Goal: Task Accomplishment & Management: Manage account settings

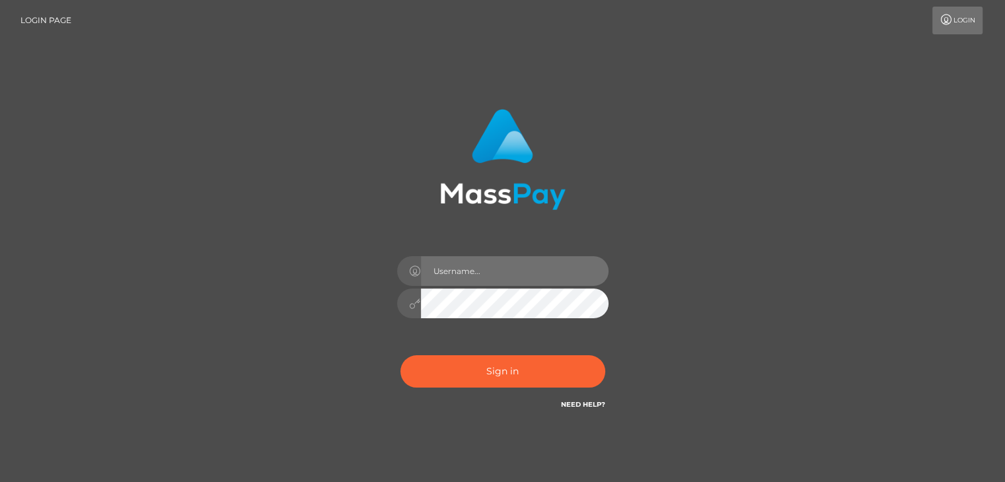
click at [473, 265] on input "text" at bounding box center [515, 271] width 188 height 30
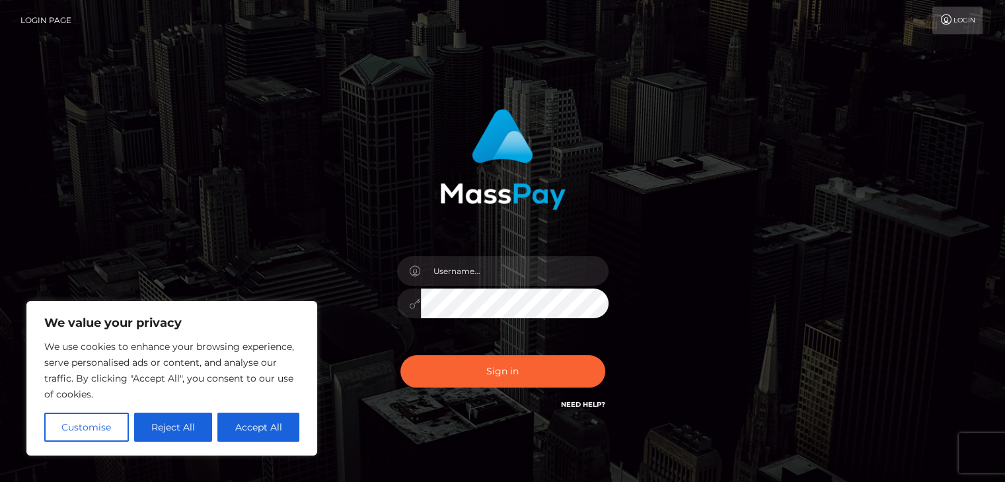
click at [82, 127] on div "Sign in" at bounding box center [502, 267] width 1005 height 535
click at [447, 273] on input "text" at bounding box center [515, 271] width 188 height 30
type input "spanishcashmaster@gmail.com"
click at [400, 356] on button "Sign in" at bounding box center [502, 372] width 205 height 32
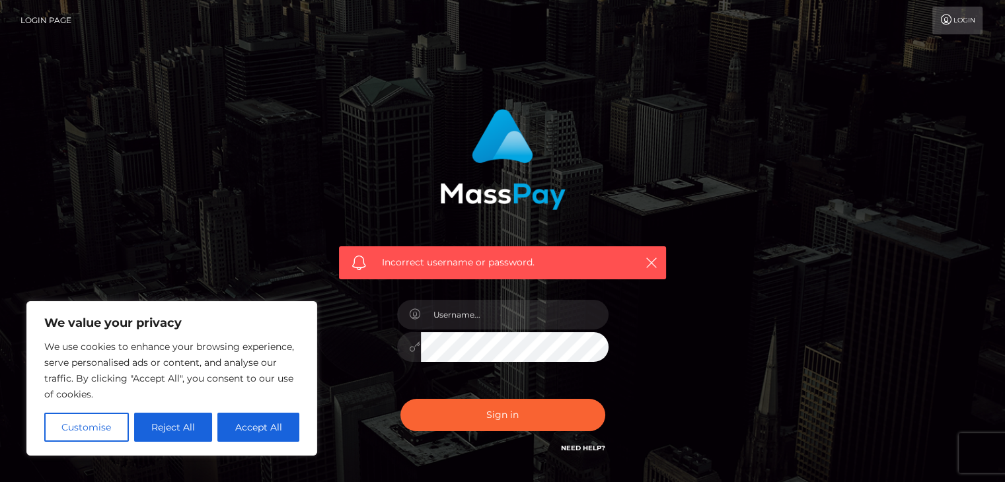
click at [245, 428] on button "Accept All" at bounding box center [258, 427] width 82 height 29
checkbox input "true"
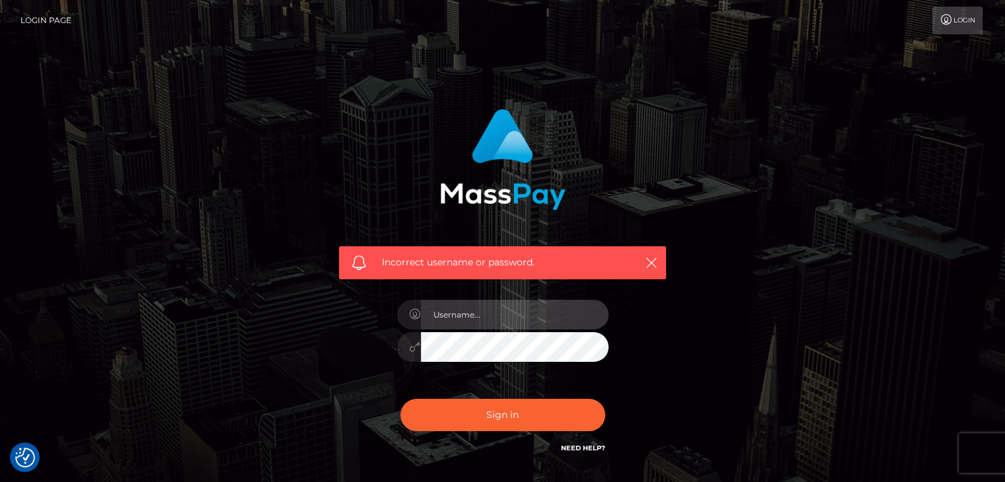
click at [535, 307] on input "text" at bounding box center [515, 315] width 188 height 30
type input "[EMAIL_ADDRESS][DOMAIN_NAME]"
click at [400, 399] on button "Sign in" at bounding box center [502, 415] width 205 height 32
click at [476, 321] on input "text" at bounding box center [515, 315] width 188 height 30
type input "[EMAIL_ADDRESS][DOMAIN_NAME]"
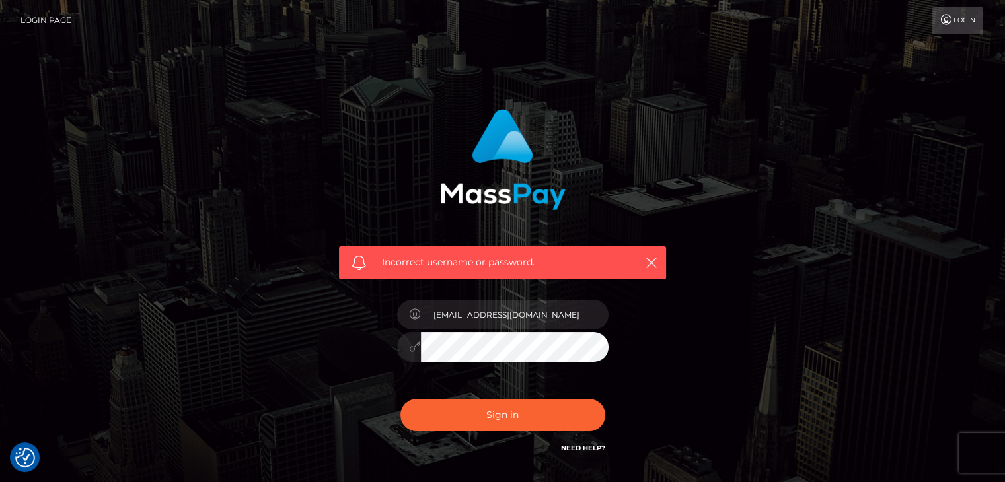
click at [400, 399] on button "Sign in" at bounding box center [502, 415] width 205 height 32
click at [469, 307] on input "text" at bounding box center [515, 315] width 188 height 30
type input "[EMAIL_ADDRESS][DOMAIN_NAME]"
click at [400, 399] on button "Sign in" at bounding box center [502, 415] width 205 height 32
click at [477, 312] on input "text" at bounding box center [515, 315] width 188 height 30
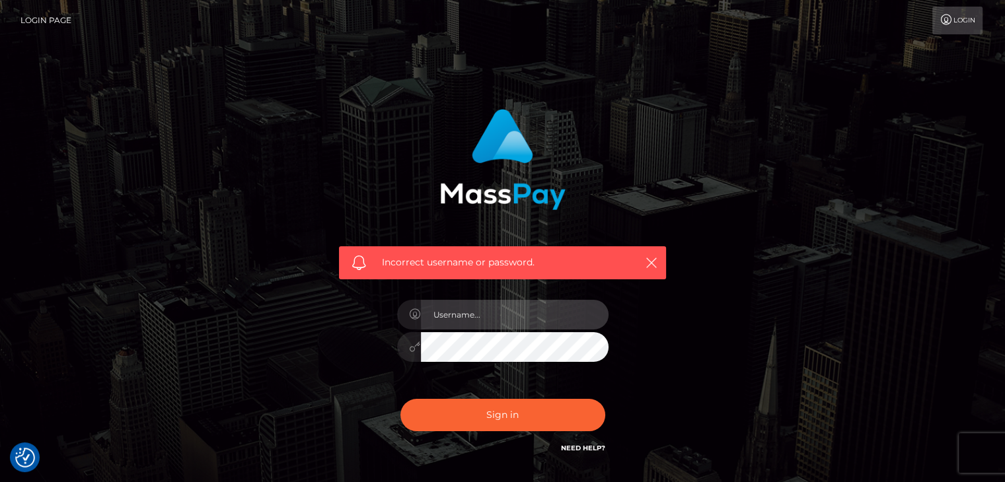
type input "[EMAIL_ADDRESS][DOMAIN_NAME]"
click at [400, 399] on button "Sign in" at bounding box center [502, 415] width 205 height 32
click at [467, 326] on input "text" at bounding box center [515, 315] width 188 height 30
type input "[EMAIL_ADDRESS][DOMAIN_NAME]"
click at [400, 399] on button "Sign in" at bounding box center [502, 415] width 205 height 32
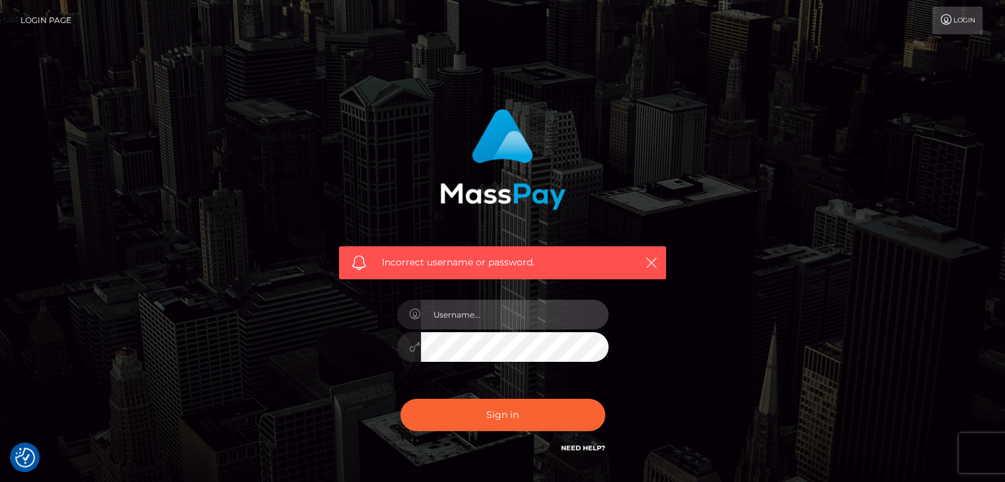
click at [462, 321] on input "text" at bounding box center [515, 315] width 188 height 30
type input "[EMAIL_ADDRESS][DOMAIN_NAME]"
click at [400, 399] on button "Sign in" at bounding box center [502, 415] width 205 height 32
click at [463, 317] on input "text" at bounding box center [515, 315] width 188 height 30
type input "[EMAIL_ADDRESS][DOMAIN_NAME]"
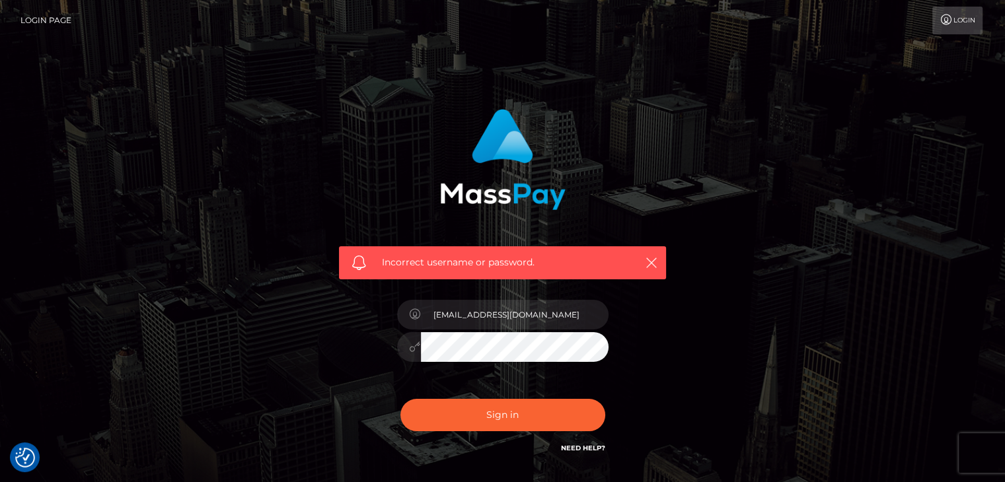
click at [400, 399] on button "Sign in" at bounding box center [502, 415] width 205 height 32
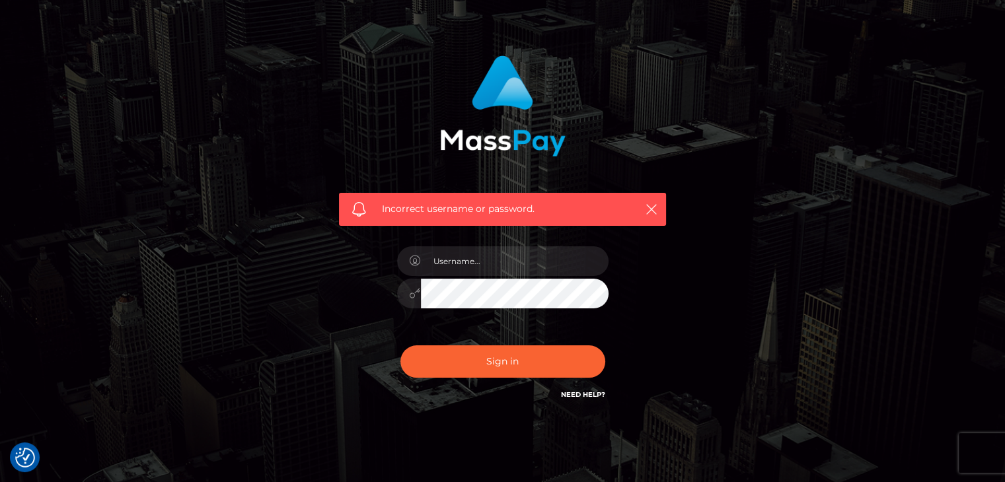
scroll to position [95, 0]
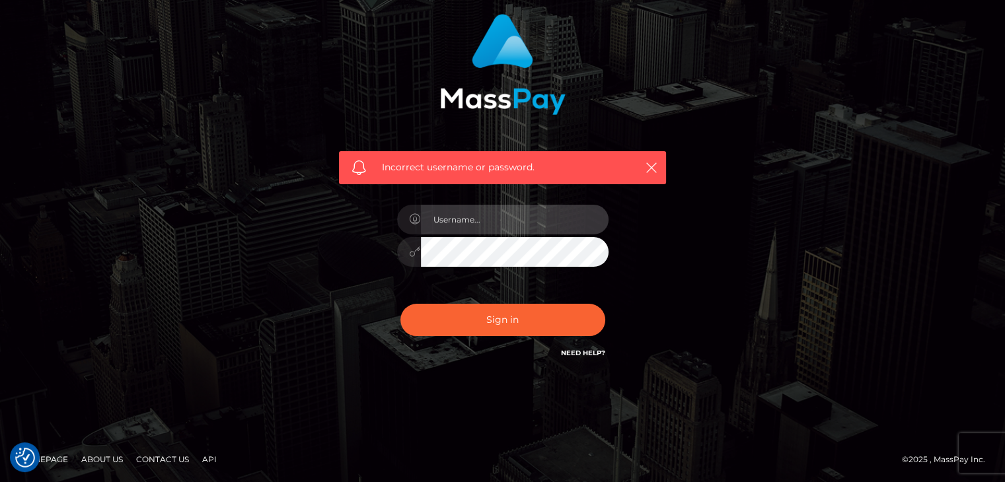
click at [461, 219] on input "text" at bounding box center [515, 220] width 188 height 30
type input "[EMAIL_ADDRESS][DOMAIN_NAME]"
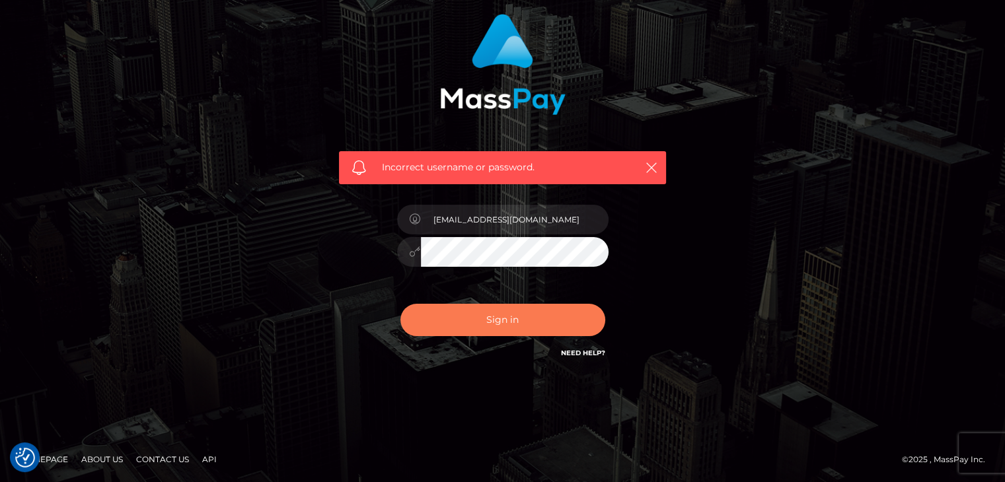
click at [506, 326] on button "Sign in" at bounding box center [502, 320] width 205 height 32
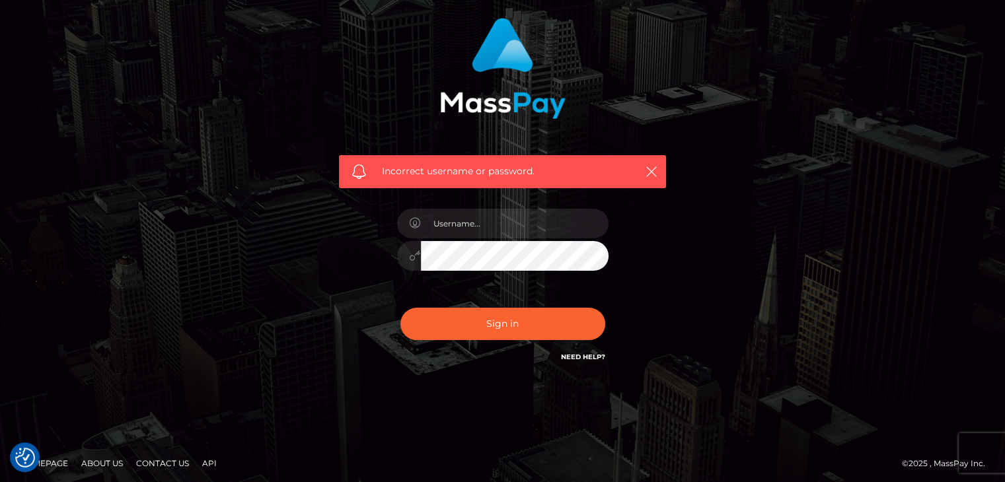
scroll to position [95, 0]
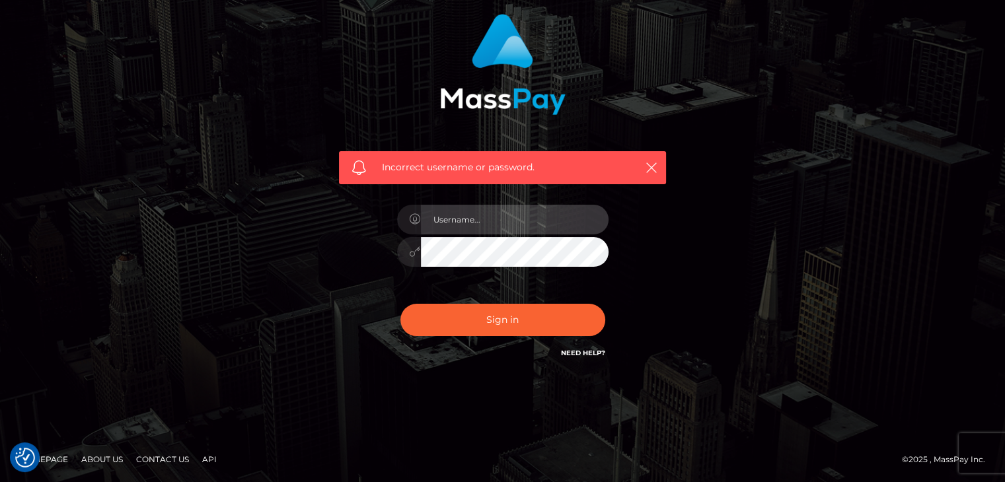
click at [447, 217] on input "text" at bounding box center [515, 220] width 188 height 30
type input "spanishcashmaster@gmail.com"
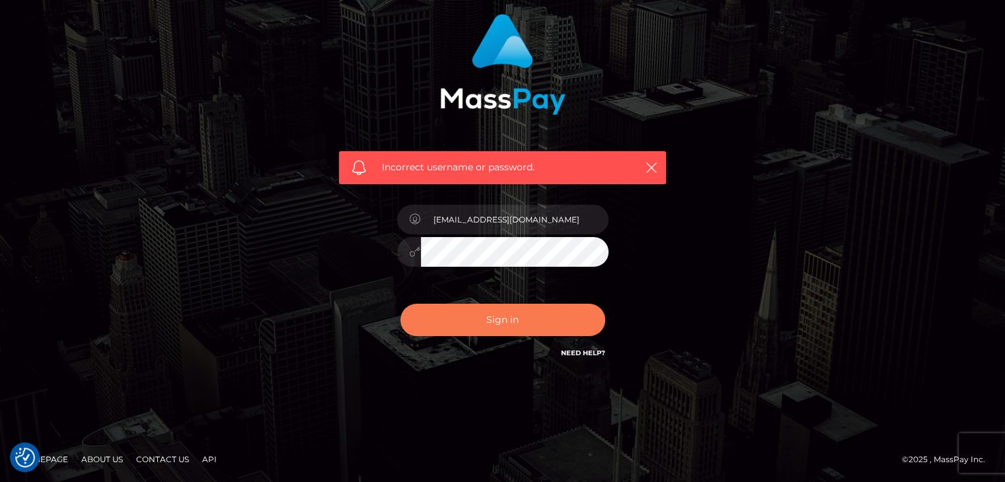
click at [504, 317] on button "Sign in" at bounding box center [502, 320] width 205 height 32
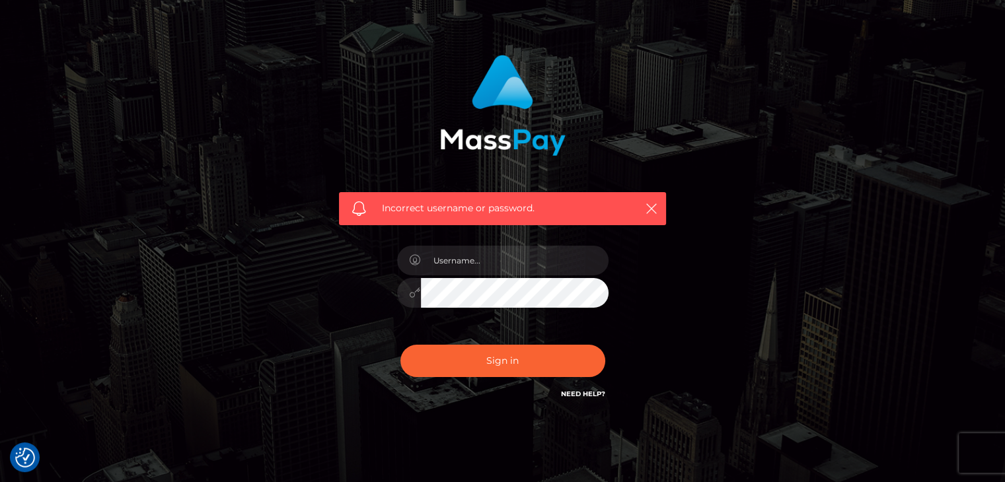
scroll to position [95, 0]
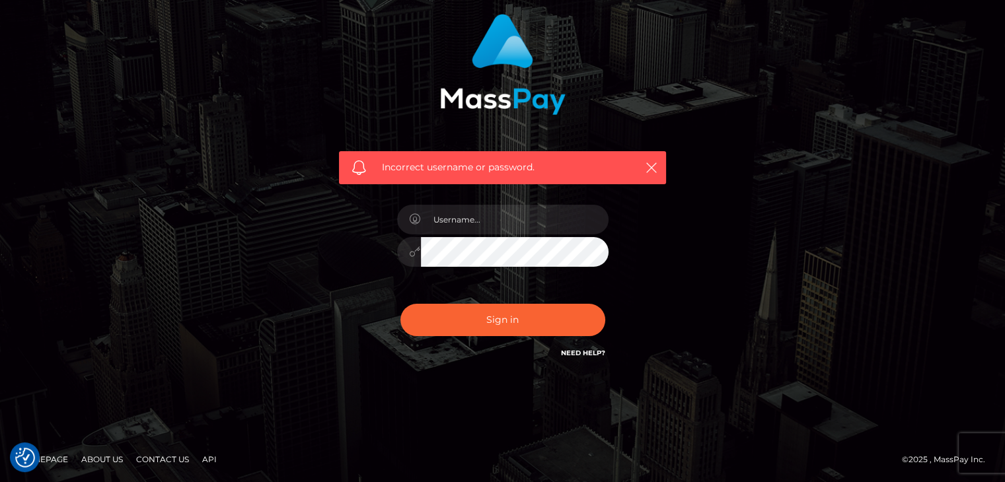
click at [583, 350] on link "Need Help?" at bounding box center [583, 353] width 44 height 9
